Goal: Task Accomplishment & Management: Manage account settings

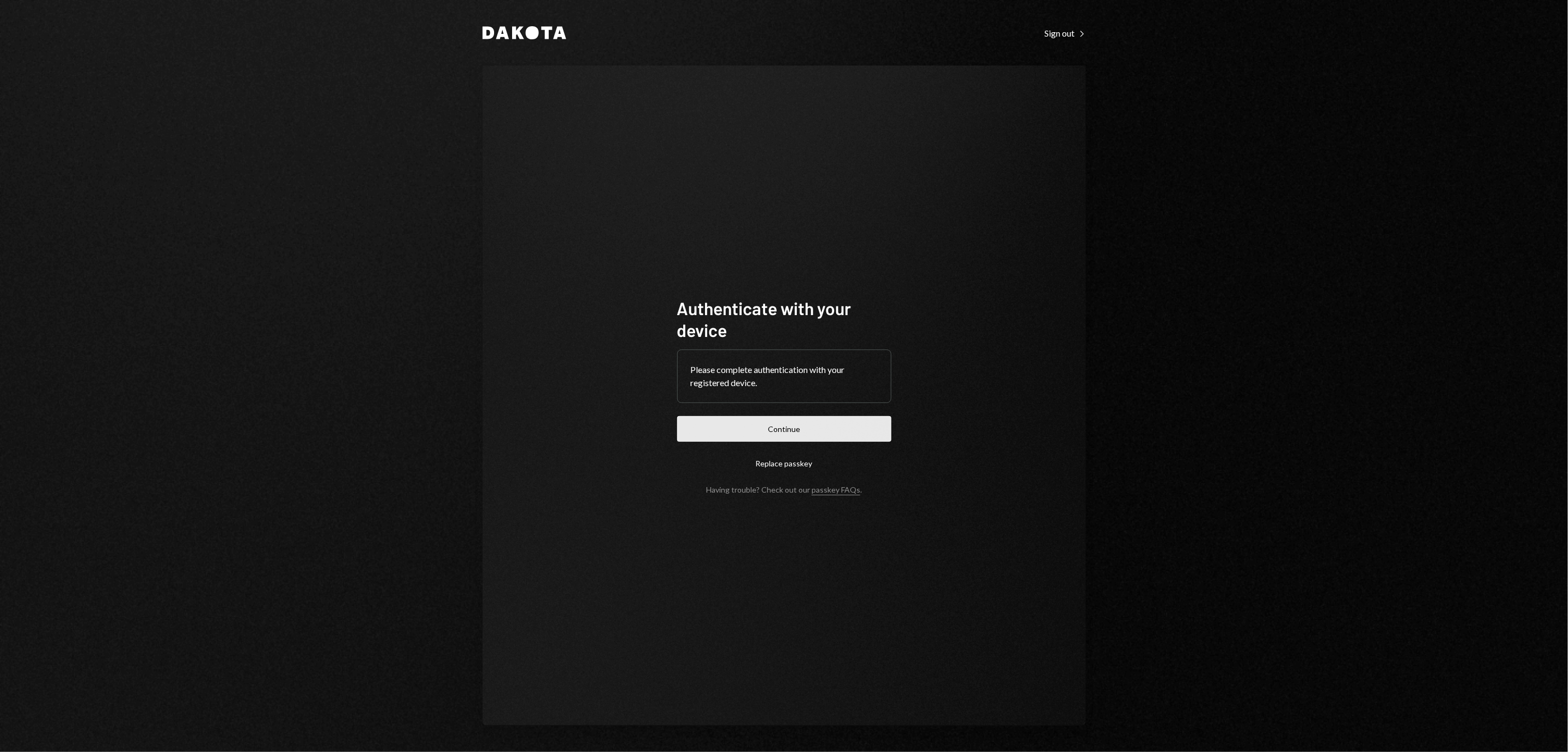
click at [789, 434] on button "Continue" at bounding box center [784, 429] width 214 height 26
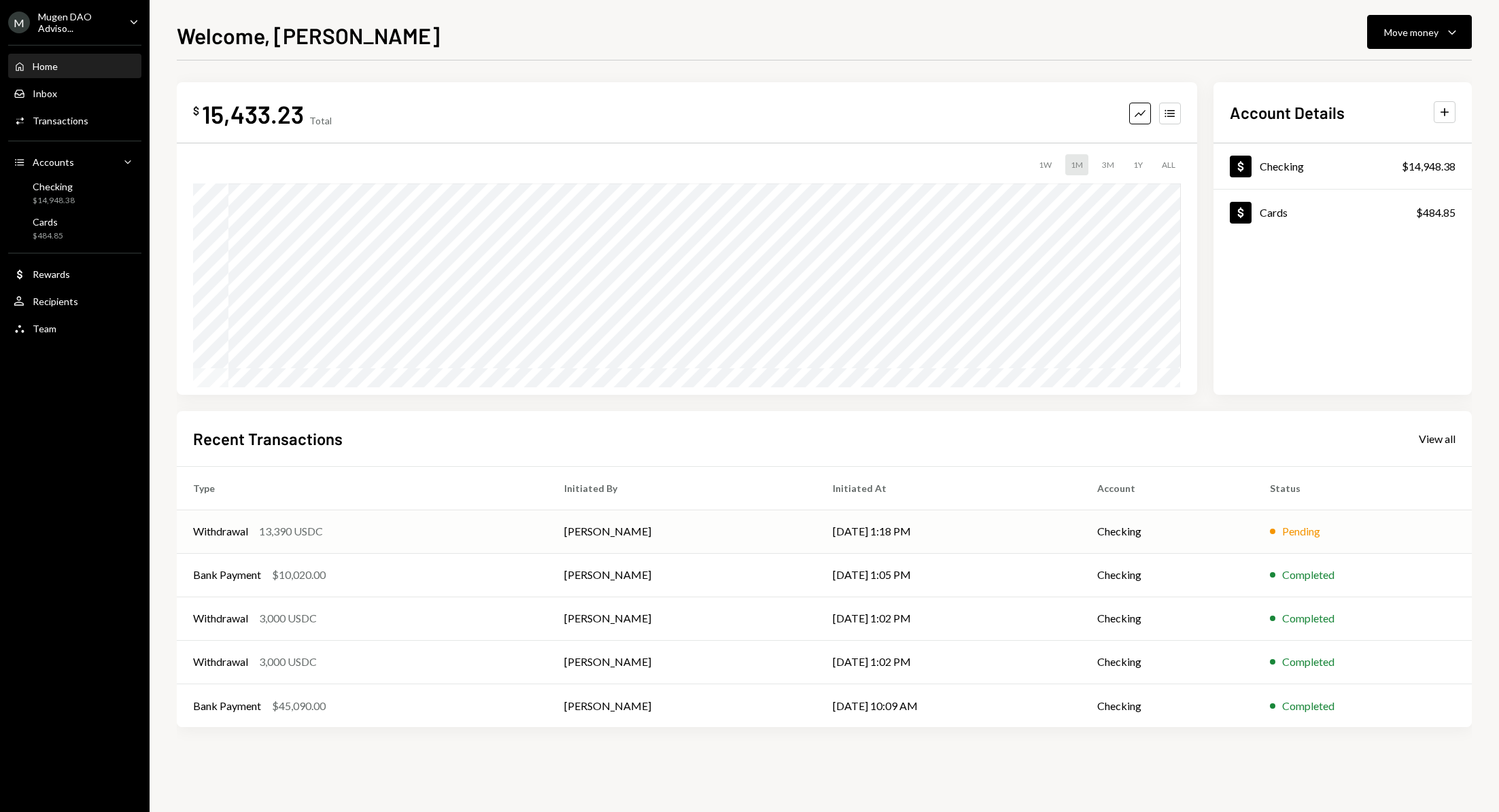
click at [1208, 549] on td "Checking" at bounding box center [1167, 530] width 173 height 43
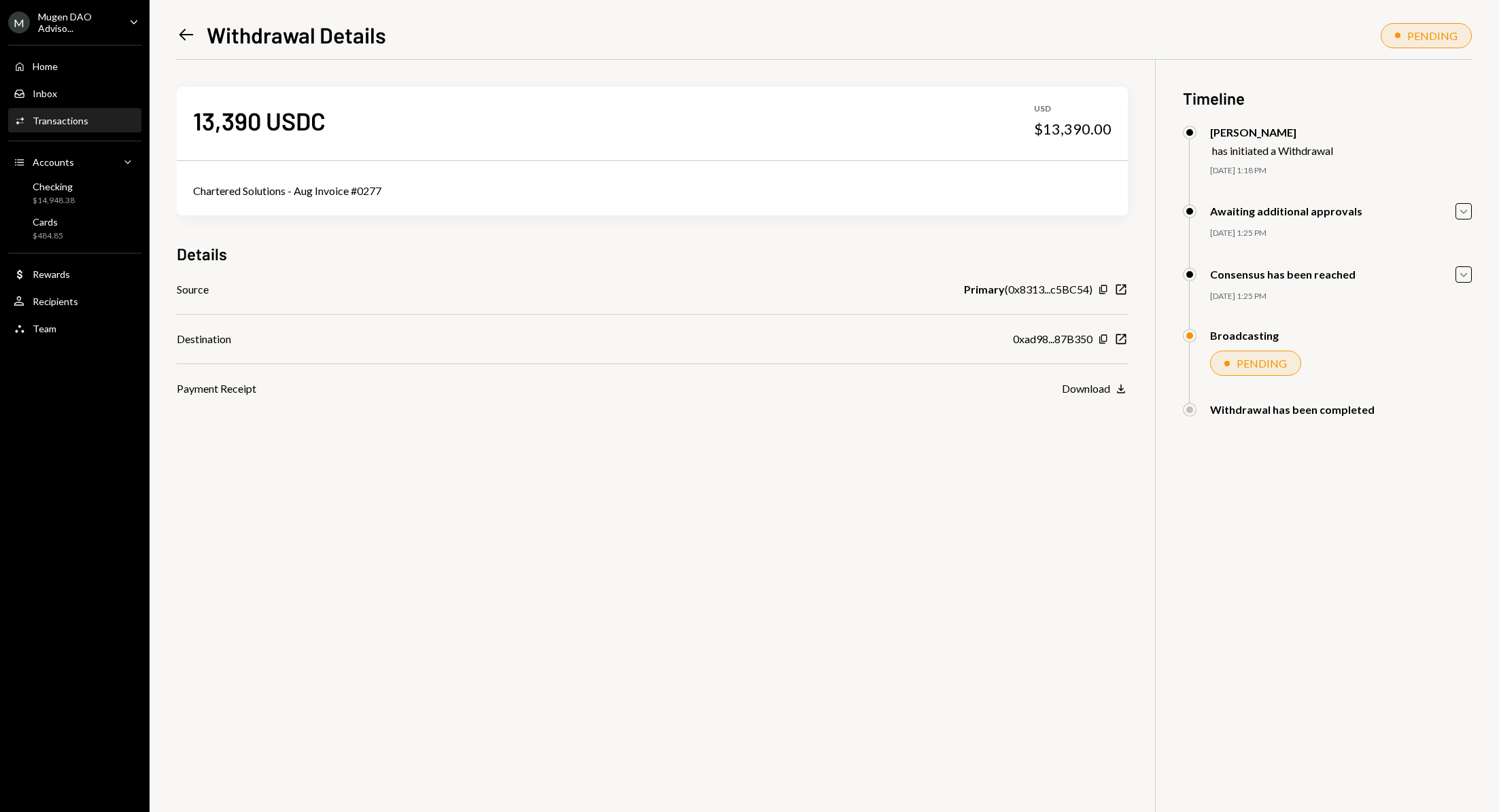
click at [189, 43] on icon "Left Arrow" at bounding box center [185, 34] width 19 height 19
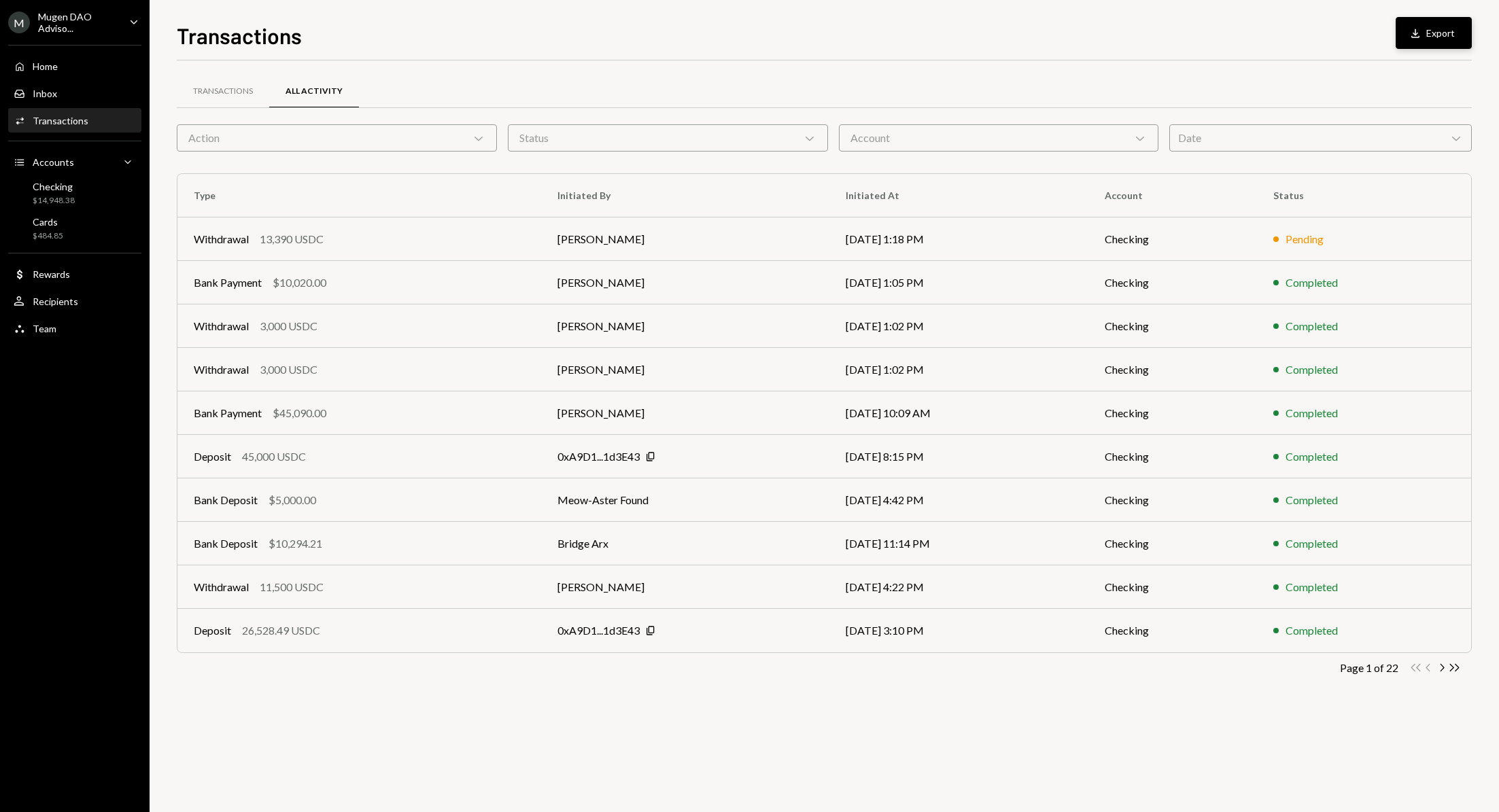
click at [1425, 42] on button "Download Export" at bounding box center [1433, 33] width 76 height 32
click at [100, 117] on div "Activities Transactions" at bounding box center [75, 121] width 123 height 12
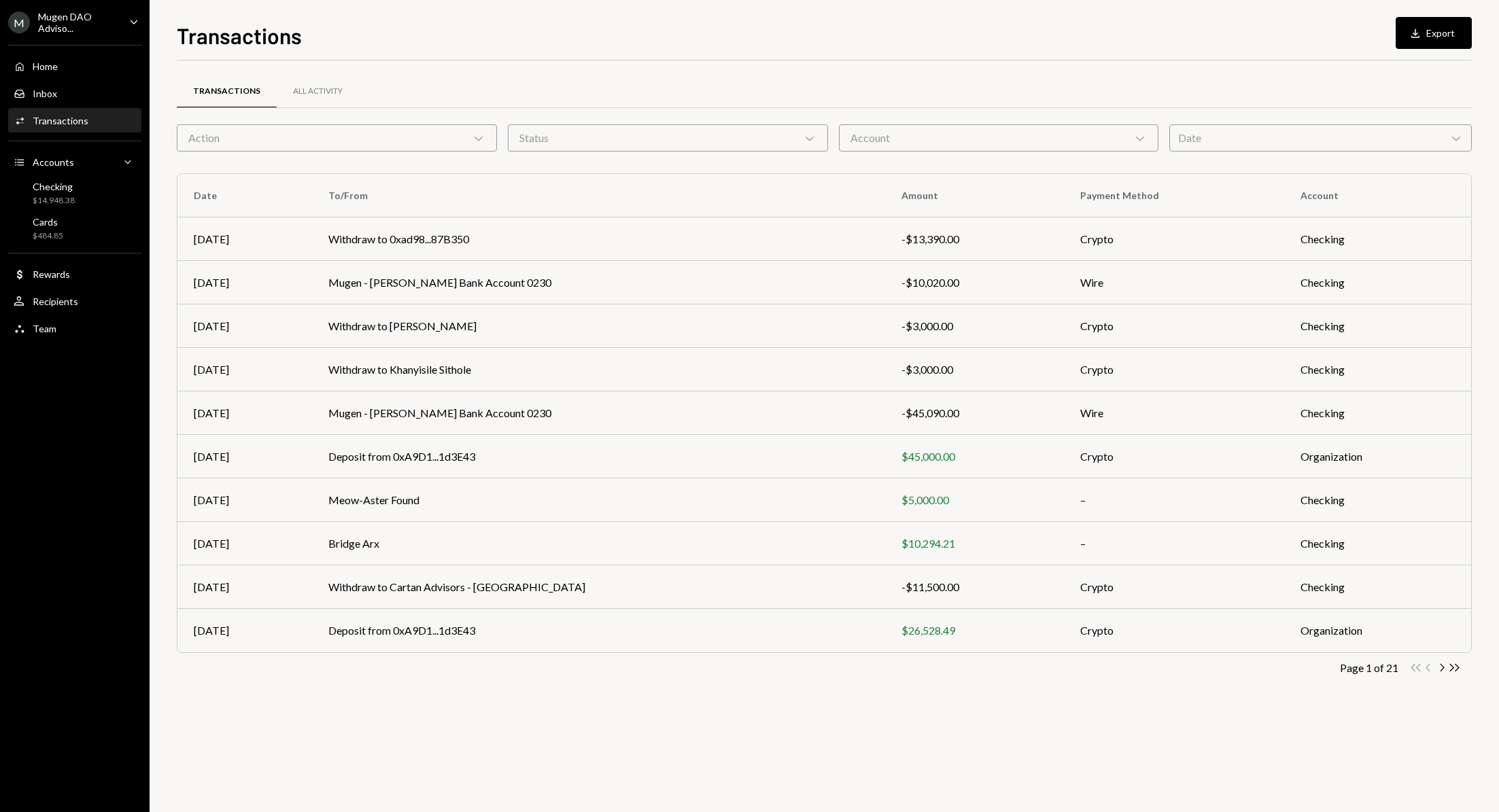
click at [437, 145] on div "Action Chevron Down" at bounding box center [336, 138] width 320 height 27
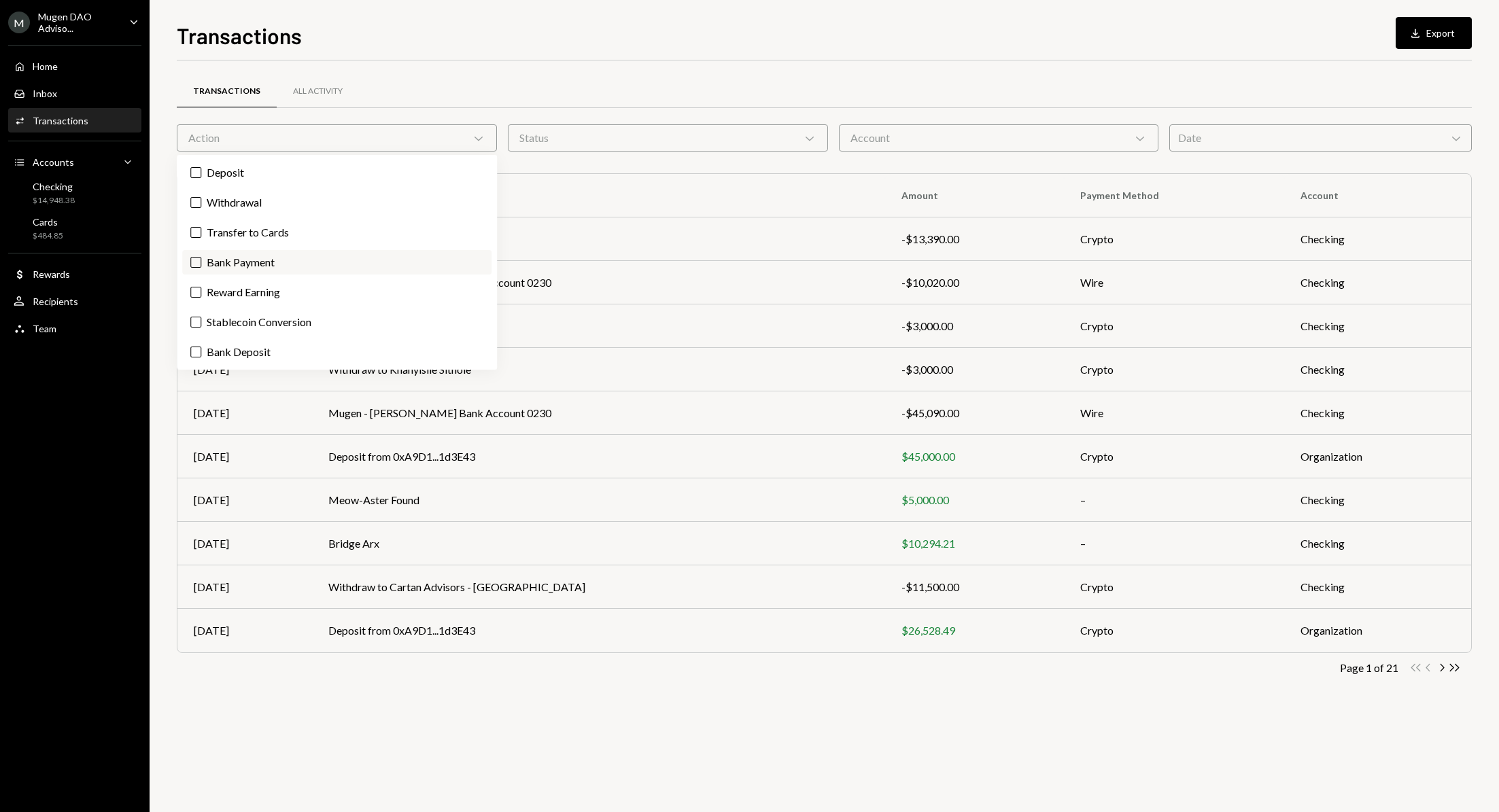
click at [185, 258] on label "Bank Payment" at bounding box center [337, 262] width 310 height 24
click at [190, 258] on button "Bank Payment" at bounding box center [195, 262] width 11 height 11
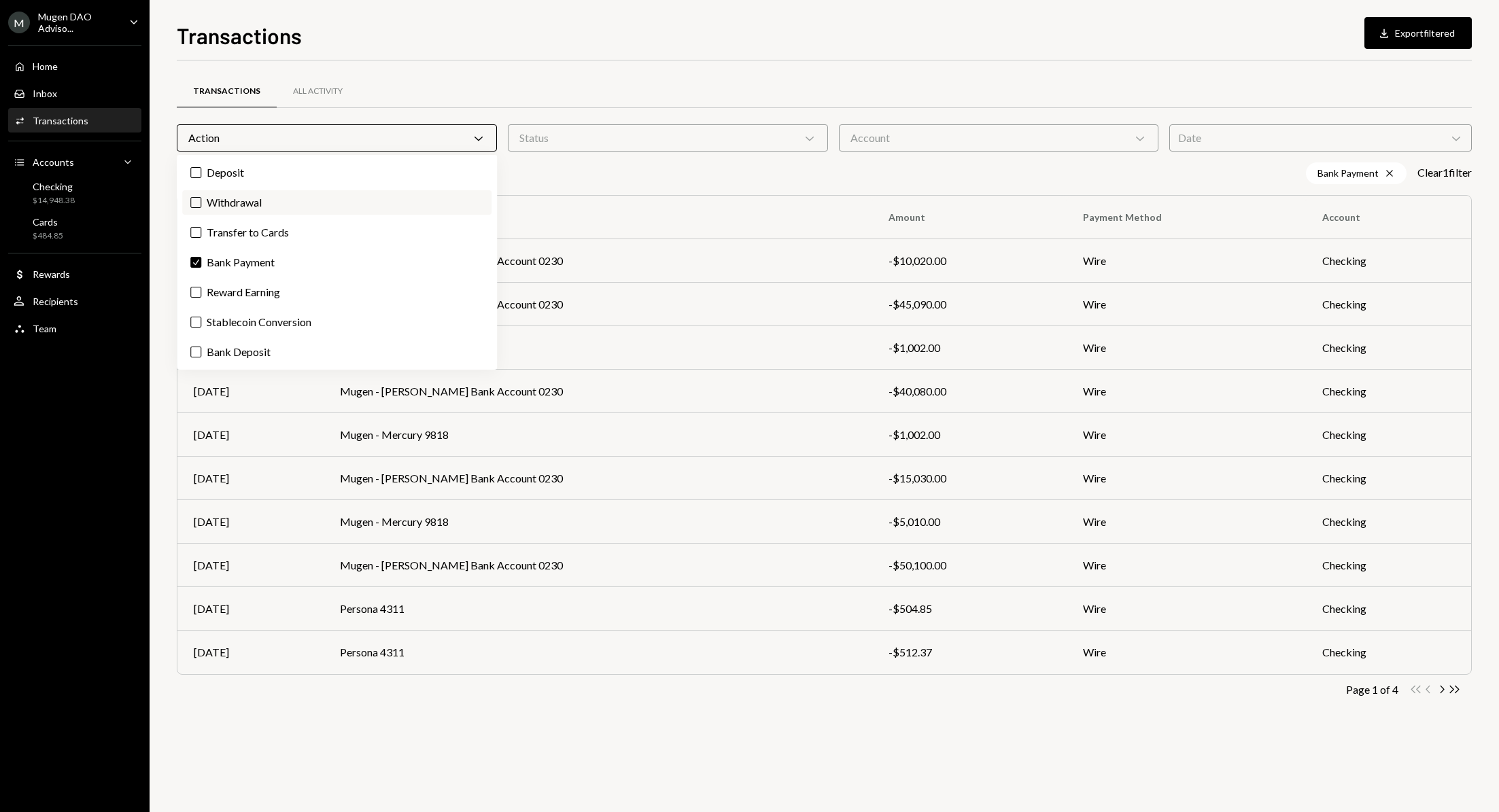
click at [191, 207] on button "Withdrawal" at bounding box center [195, 202] width 11 height 11
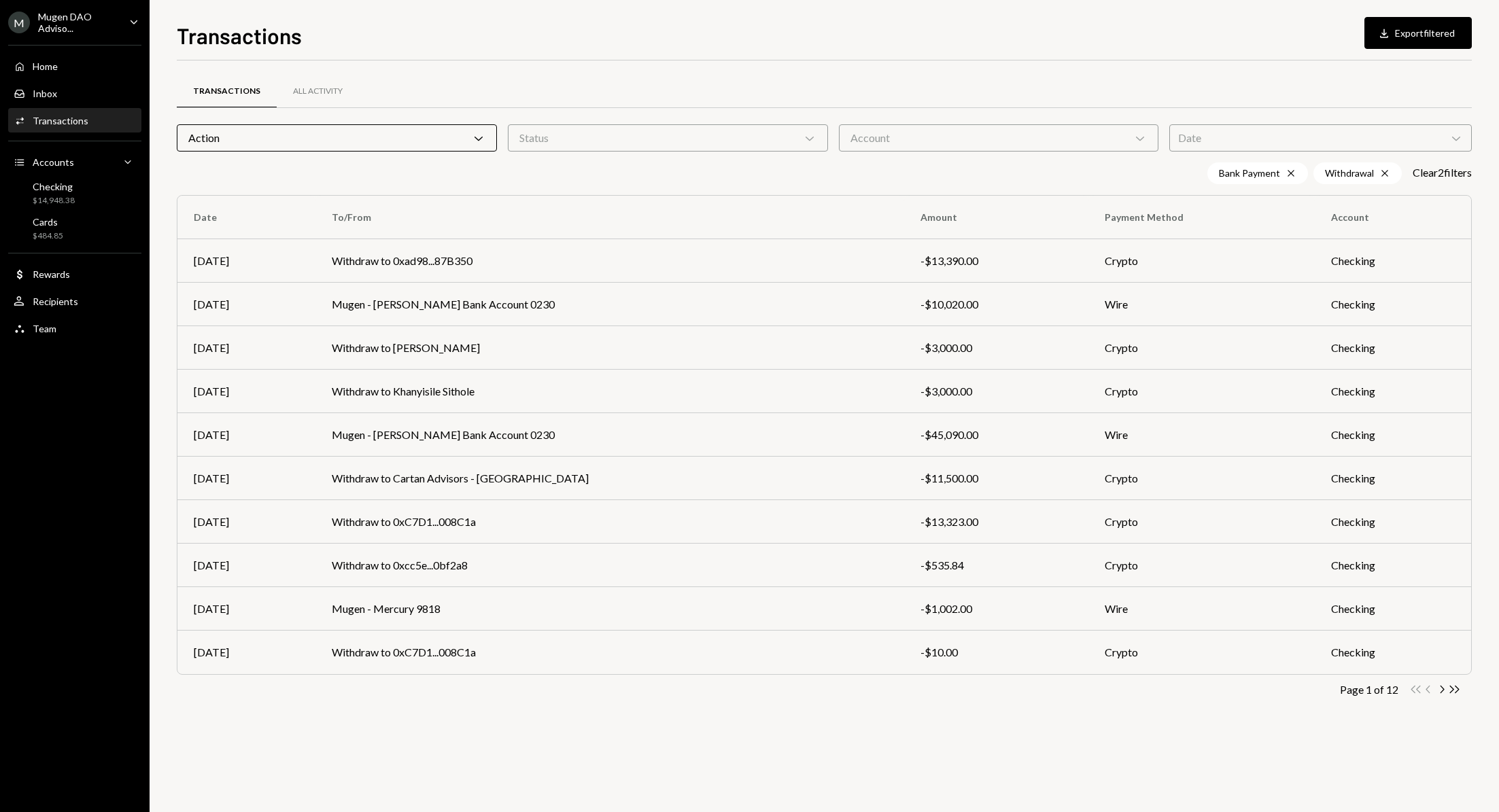
click at [1127, 81] on div "Transactions All Activity" at bounding box center [824, 92] width 1295 height 35
click at [1390, 33] on div "Download" at bounding box center [1385, 33] width 17 height 14
click at [312, 89] on div "All Activity" at bounding box center [318, 91] width 50 height 11
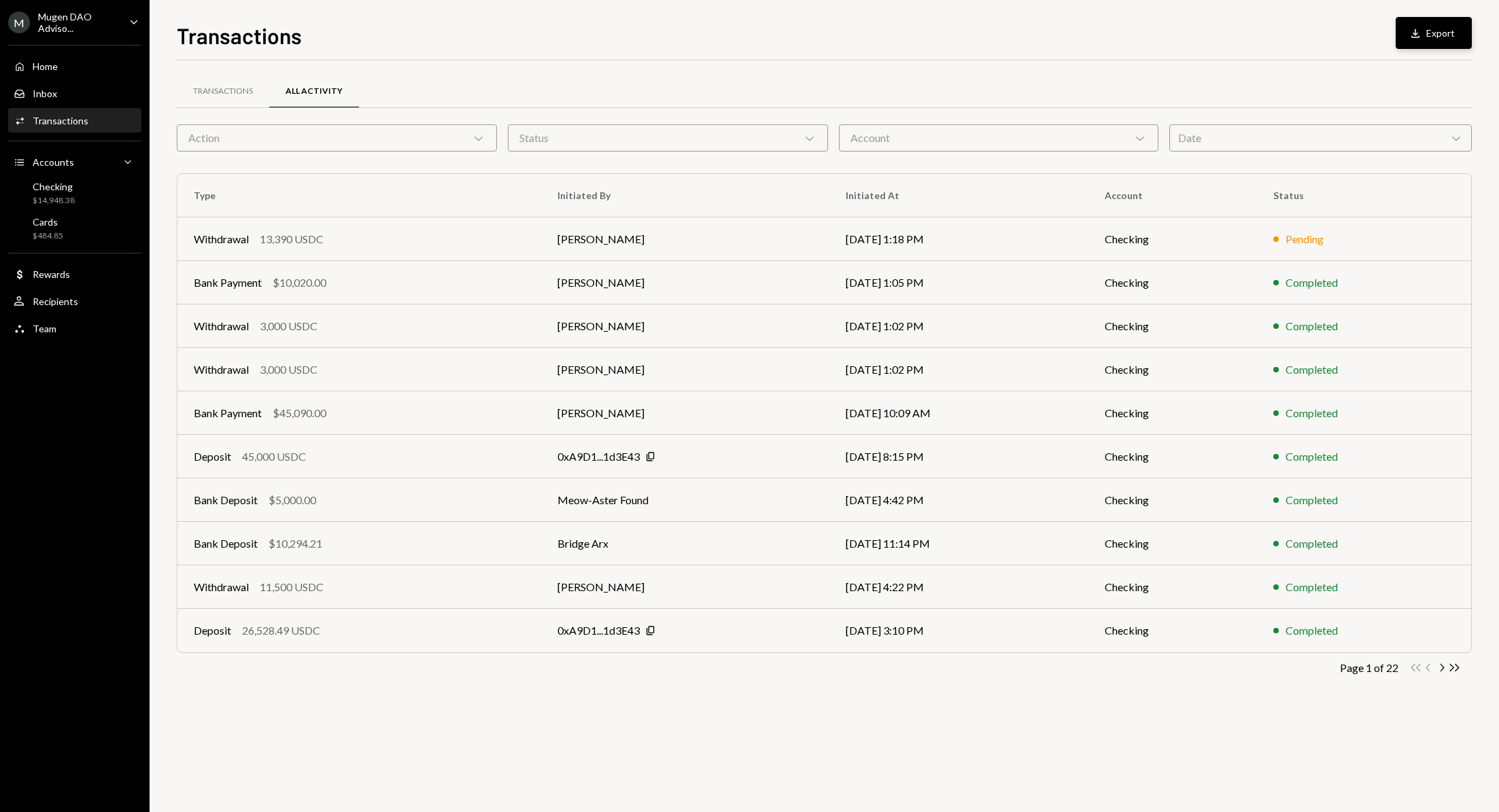
click at [1454, 30] on button "Download Export" at bounding box center [1433, 33] width 76 height 32
click at [1442, 673] on icon "Chevron Right" at bounding box center [1441, 667] width 13 height 13
click at [64, 36] on div "Home Home Inbox Inbox Activities Transactions Accounts Accounts Caret Down Chec…" at bounding box center [75, 189] width 150 height 306
click at [85, 29] on div "Mugen DAO Adviso..." at bounding box center [78, 22] width 80 height 23
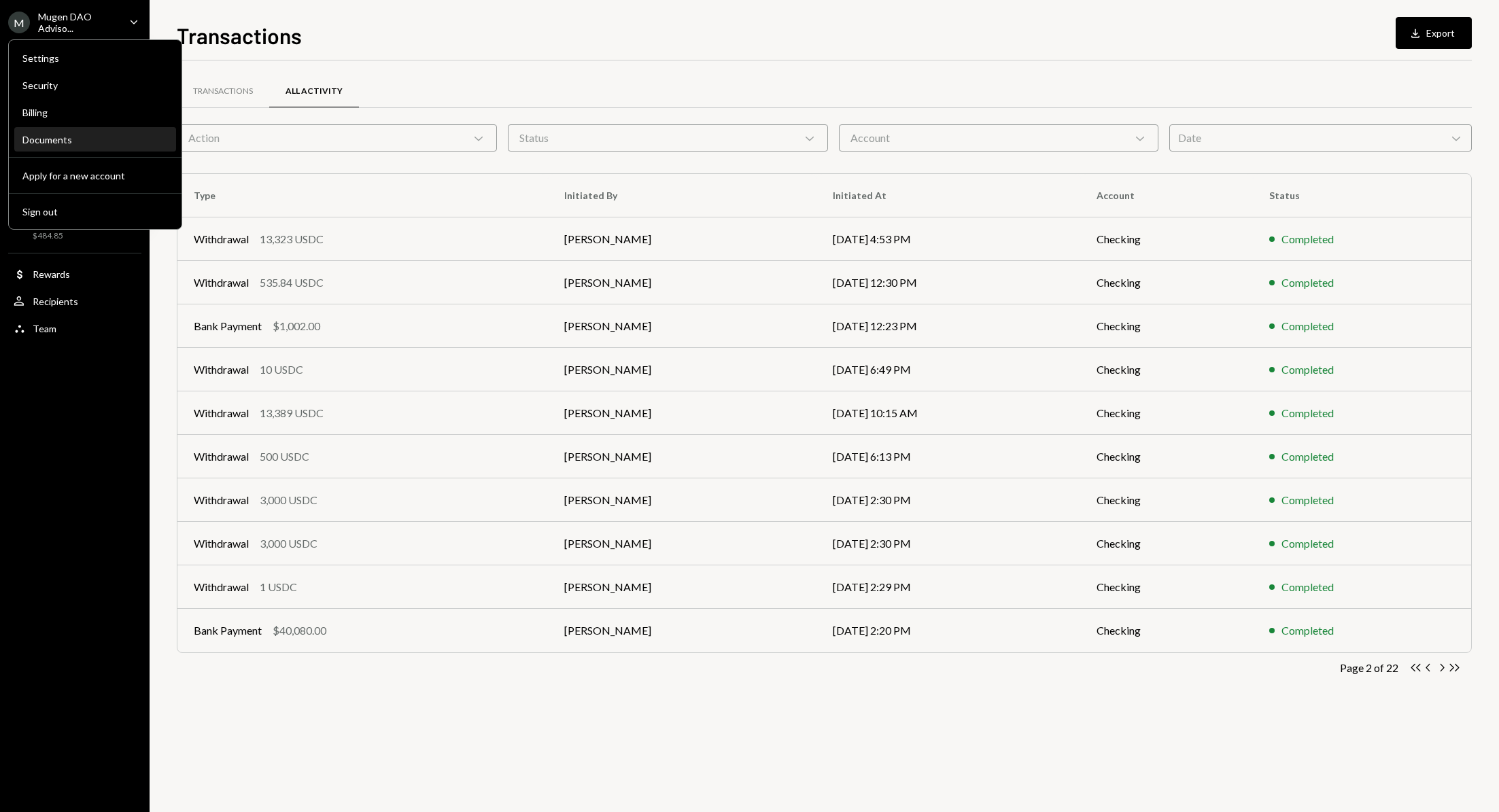
click at [79, 150] on div "Documents" at bounding box center [95, 140] width 145 height 23
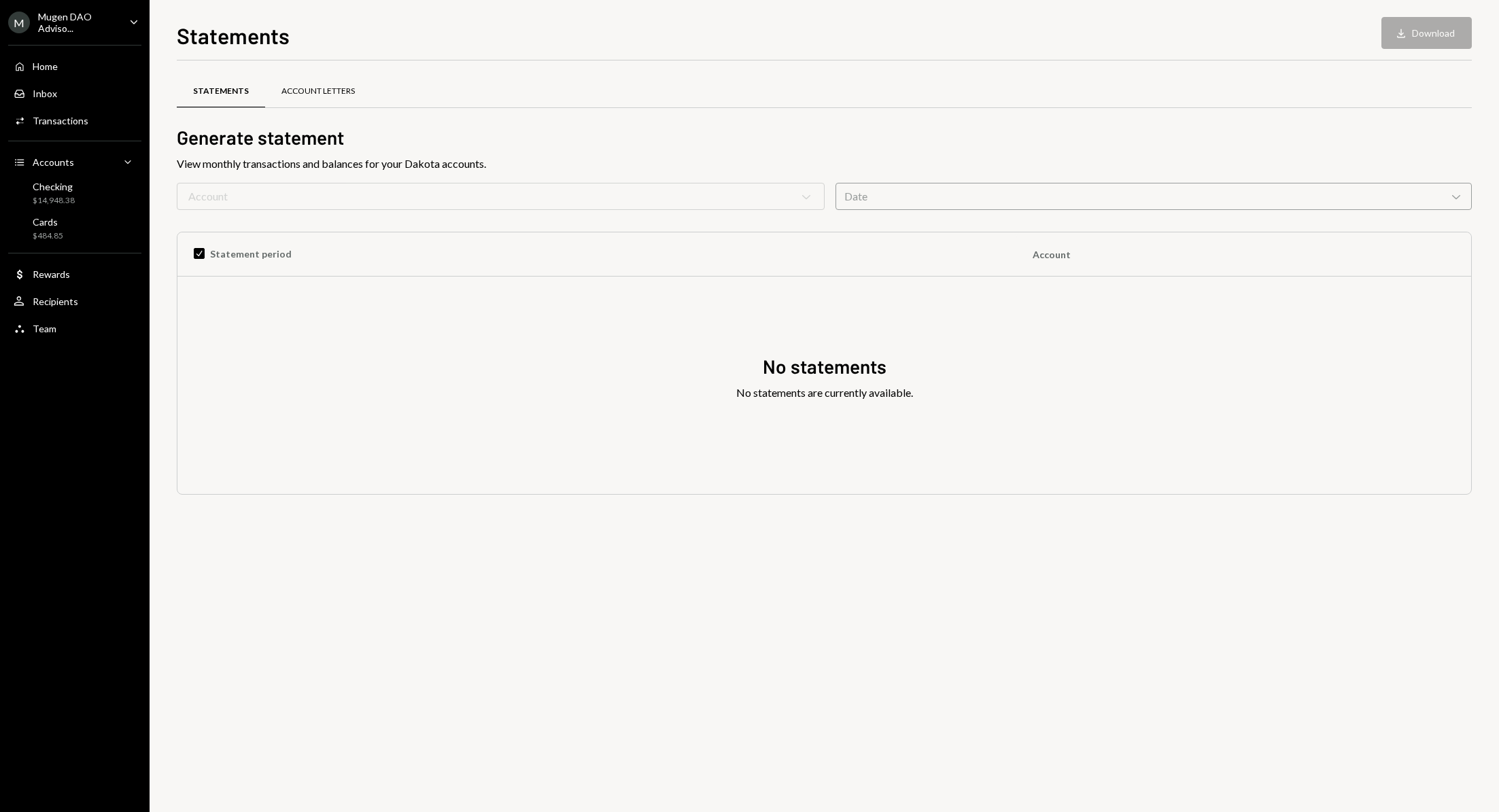
click at [299, 86] on div "Account Letters" at bounding box center [318, 91] width 73 height 11
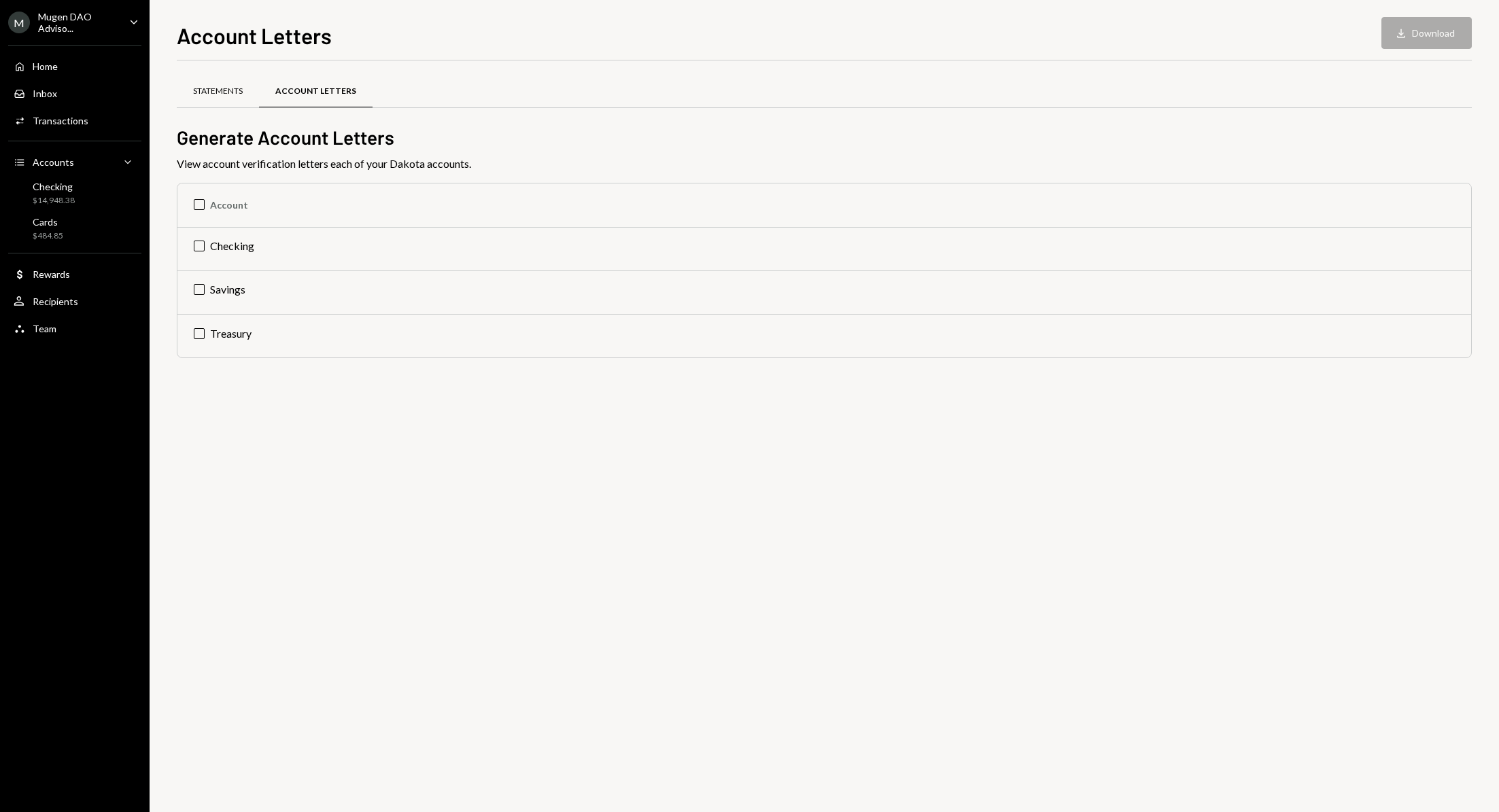
click at [204, 96] on div "Statements" at bounding box center [218, 91] width 50 height 11
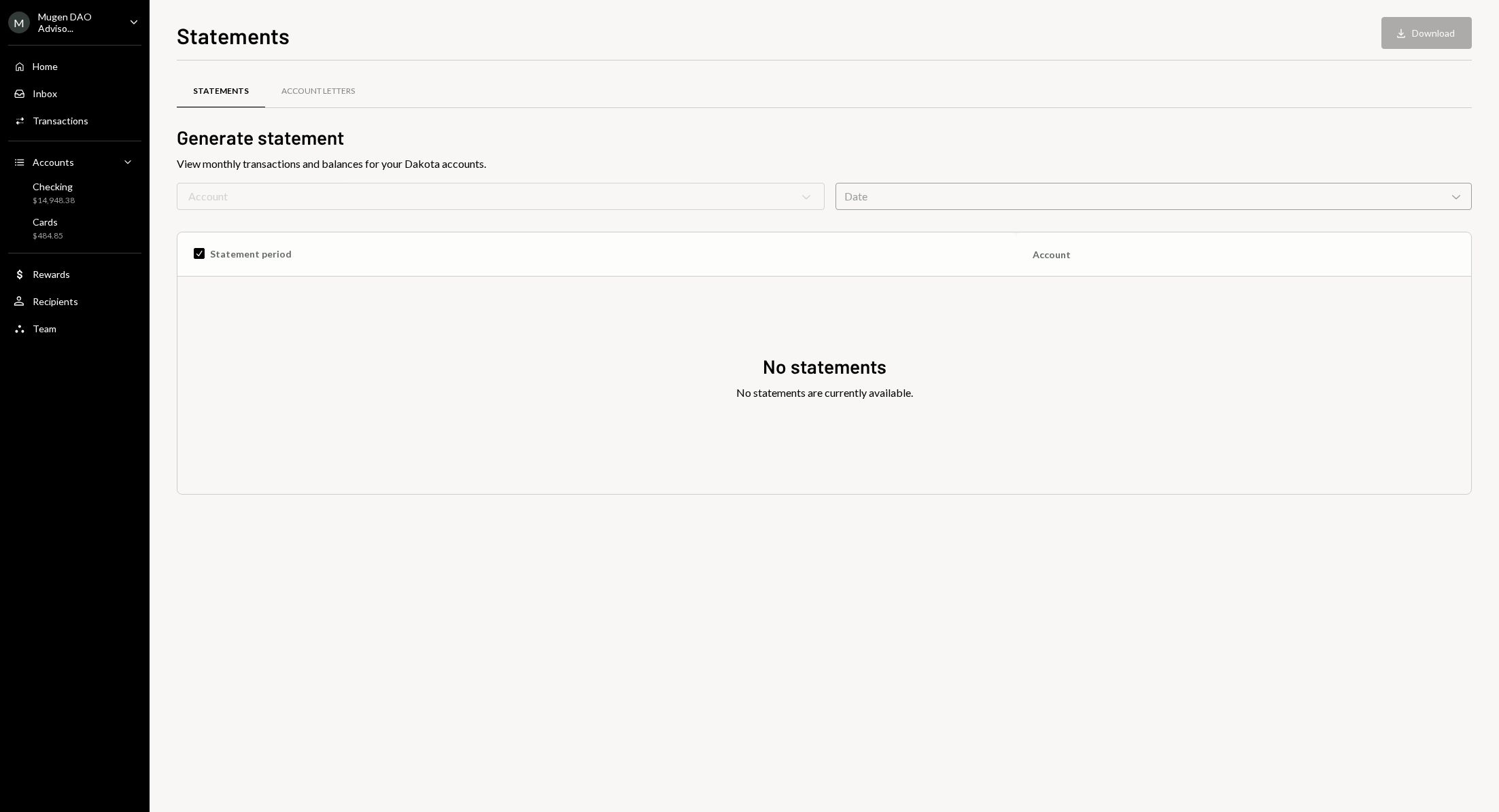
click at [196, 257] on th "Check Statement period" at bounding box center [597, 254] width 839 height 43
click at [202, 250] on th "Check Statement period" at bounding box center [597, 254] width 839 height 43
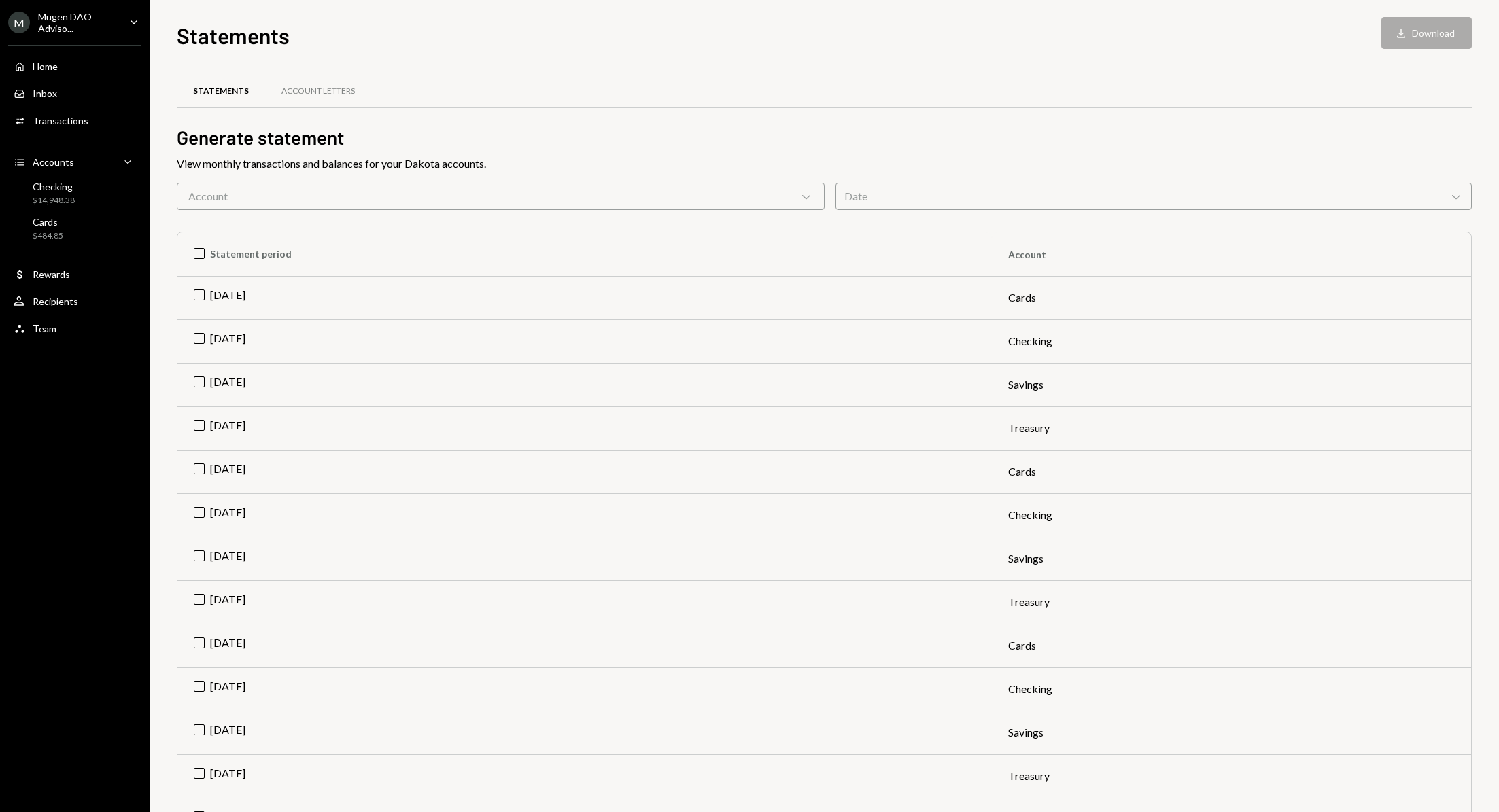
click at [538, 186] on div "Account Chevron Down" at bounding box center [500, 197] width 648 height 27
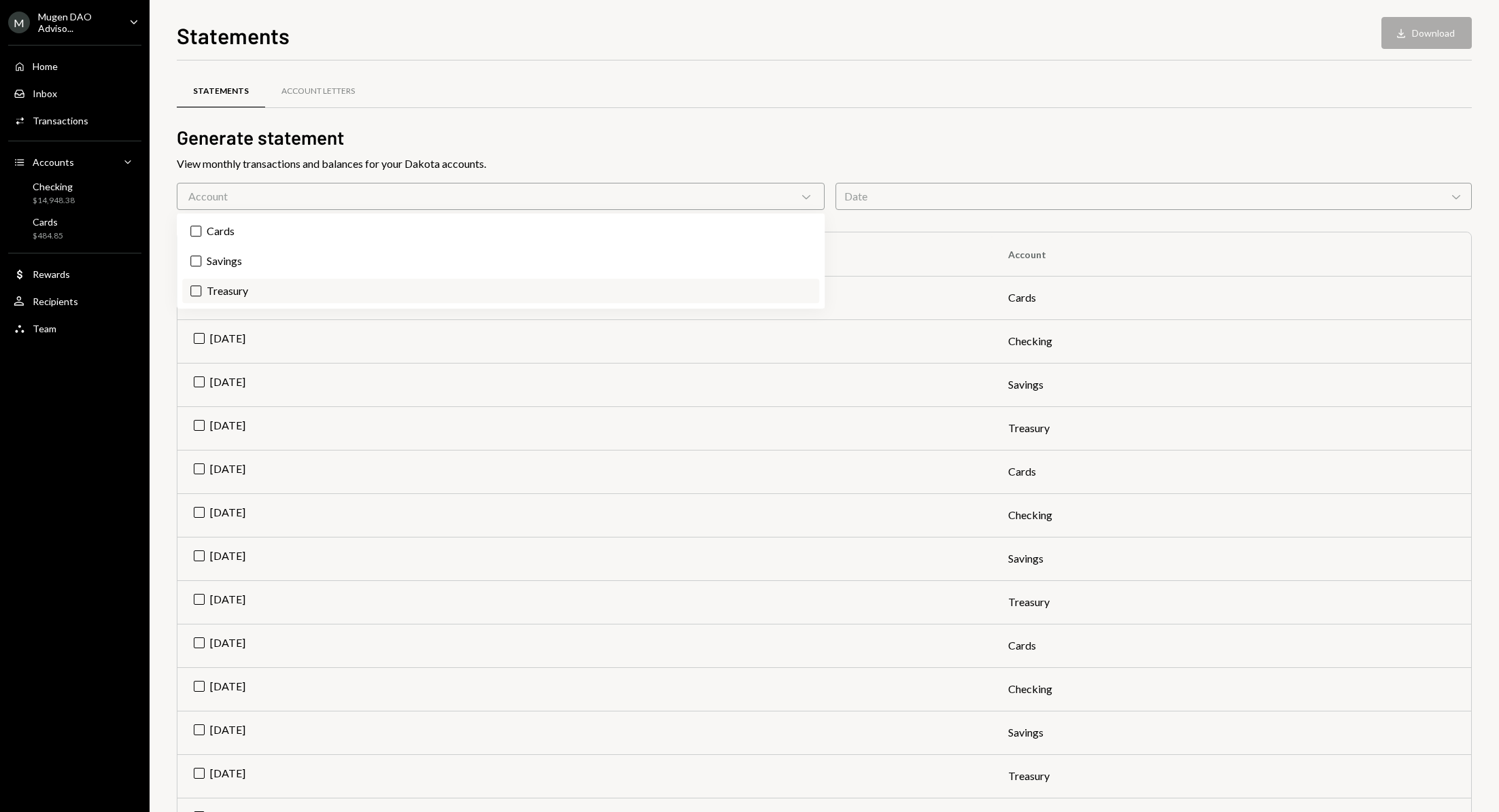
click at [286, 283] on label "Treasury" at bounding box center [500, 291] width 637 height 24
click at [201, 285] on button "Treasury" at bounding box center [195, 291] width 11 height 11
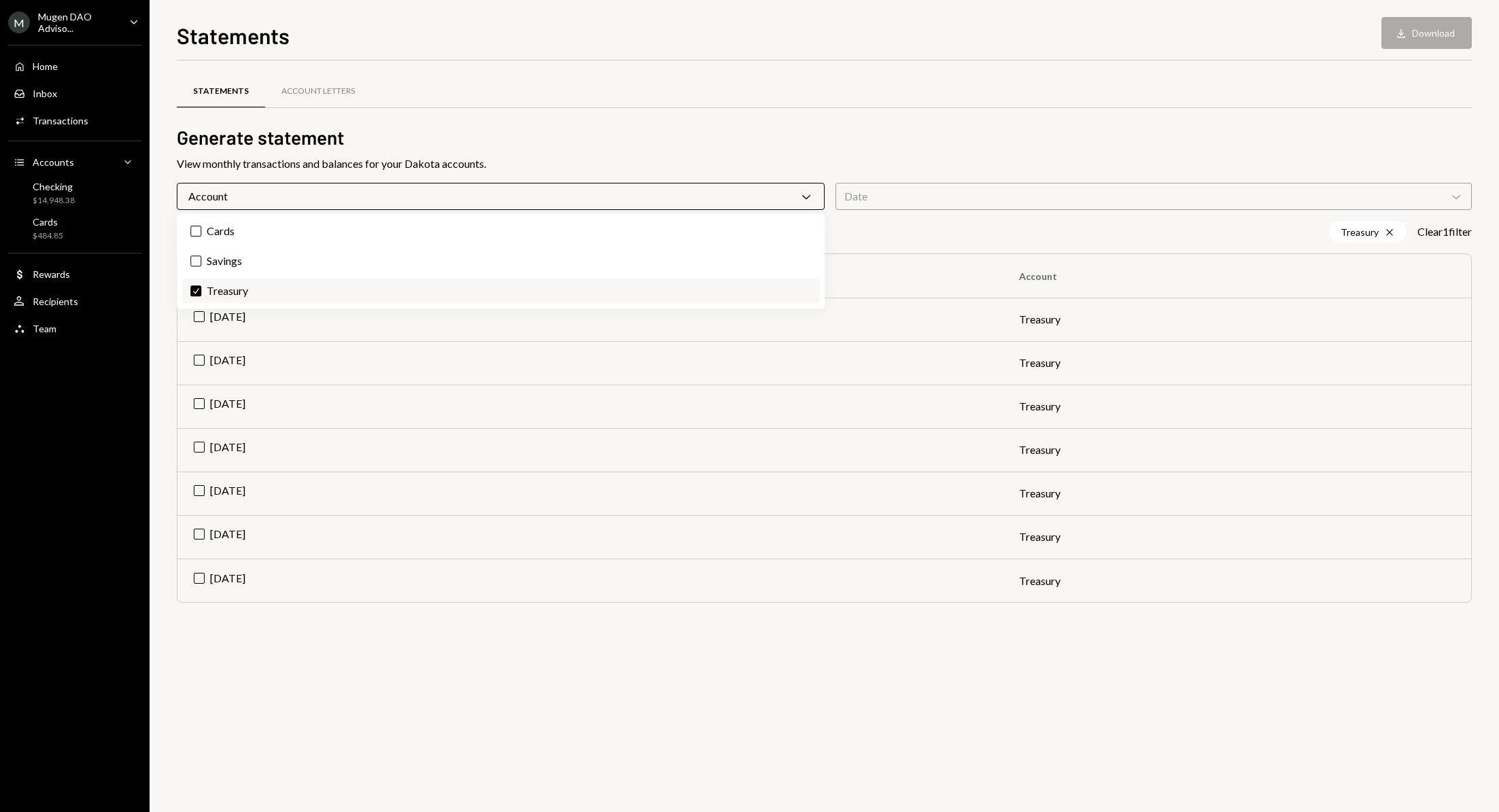
click at [284, 286] on label "Check Treasury" at bounding box center [500, 291] width 637 height 24
click at [201, 286] on button "Check" at bounding box center [195, 291] width 11 height 11
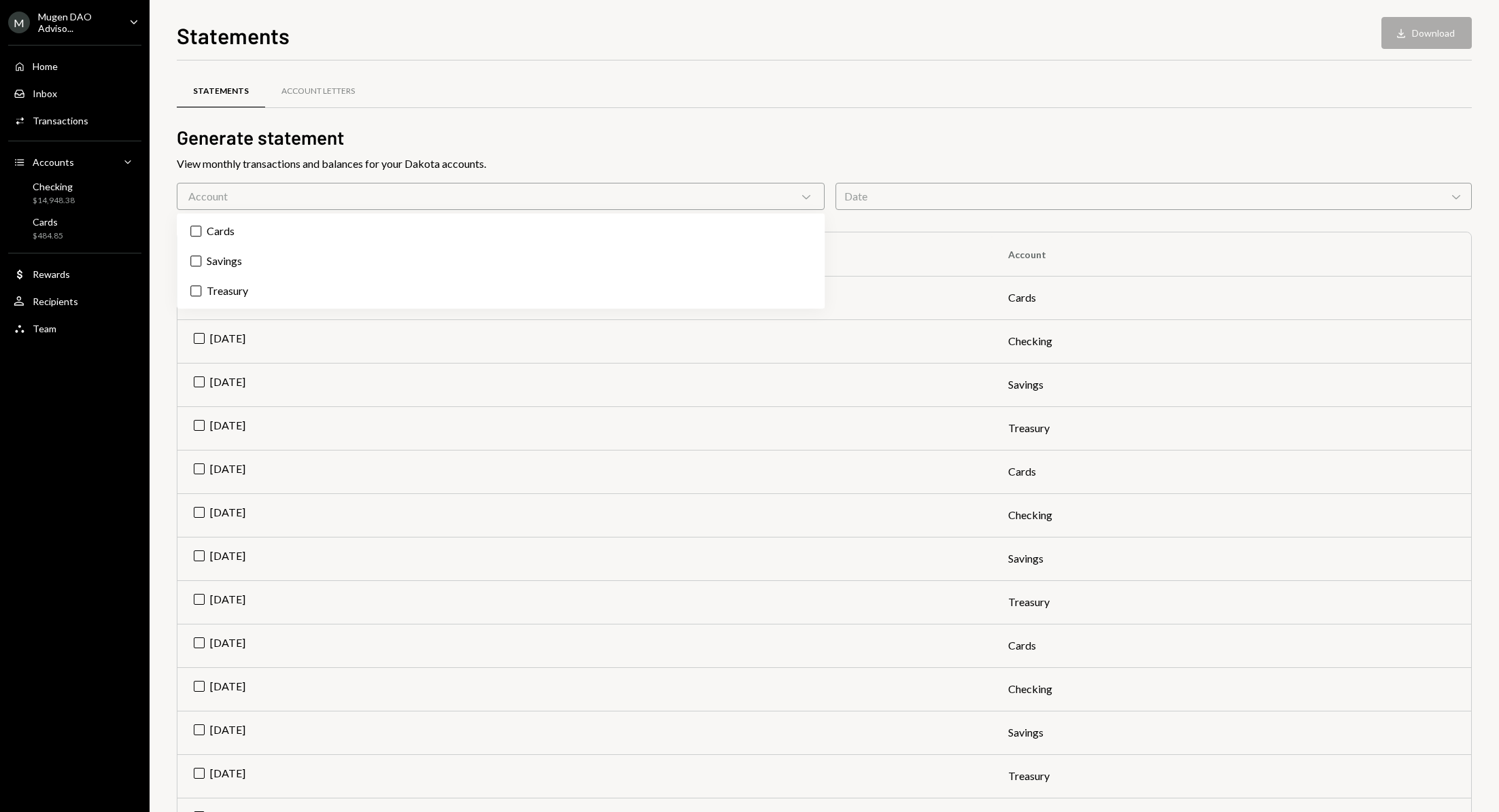
click at [56, 27] on div "Mugen DAO Adviso..." at bounding box center [78, 22] width 80 height 23
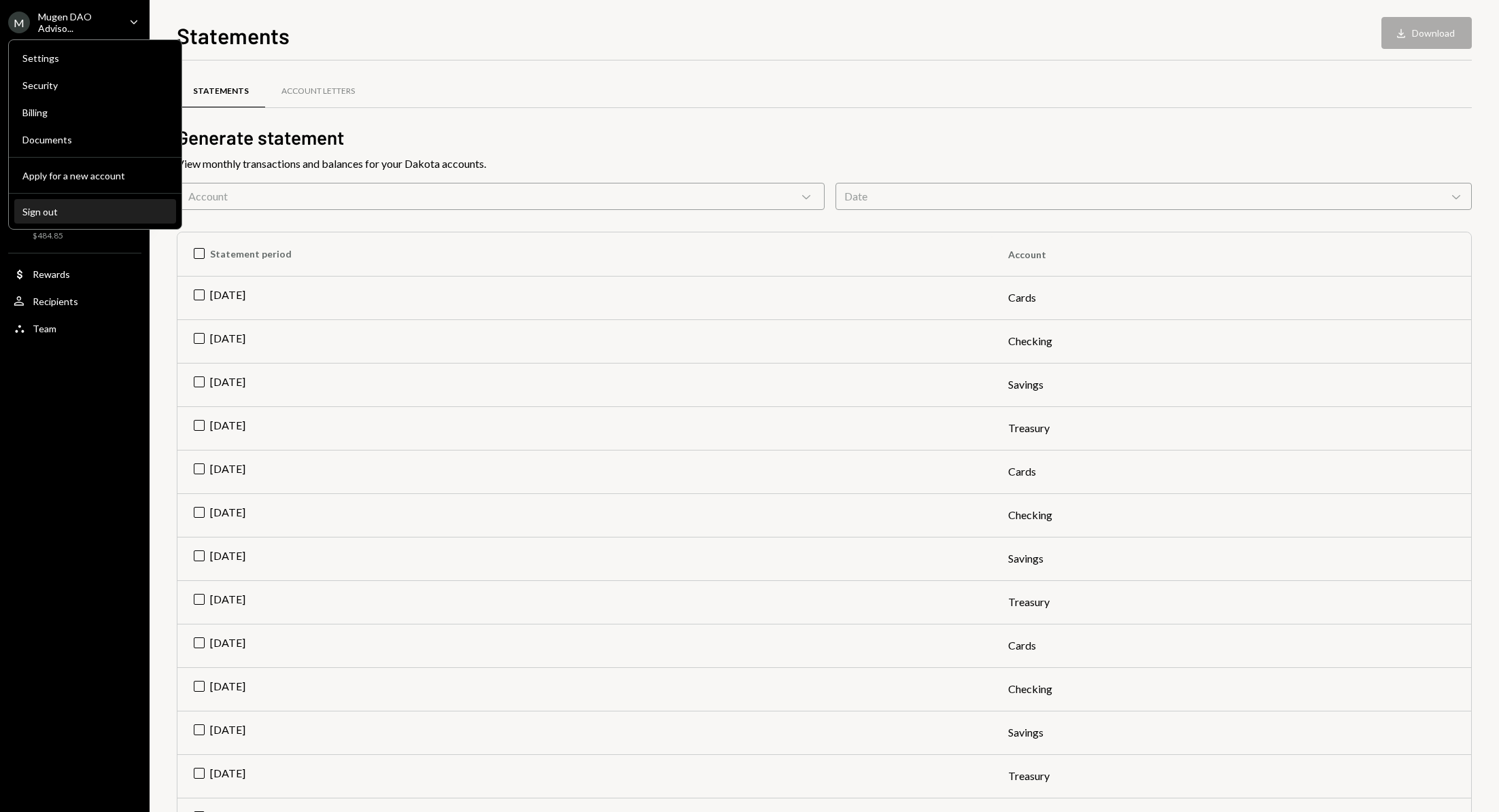
click at [122, 221] on button "Sign out" at bounding box center [95, 212] width 162 height 24
